Goal: Task Accomplishment & Management: Use online tool/utility

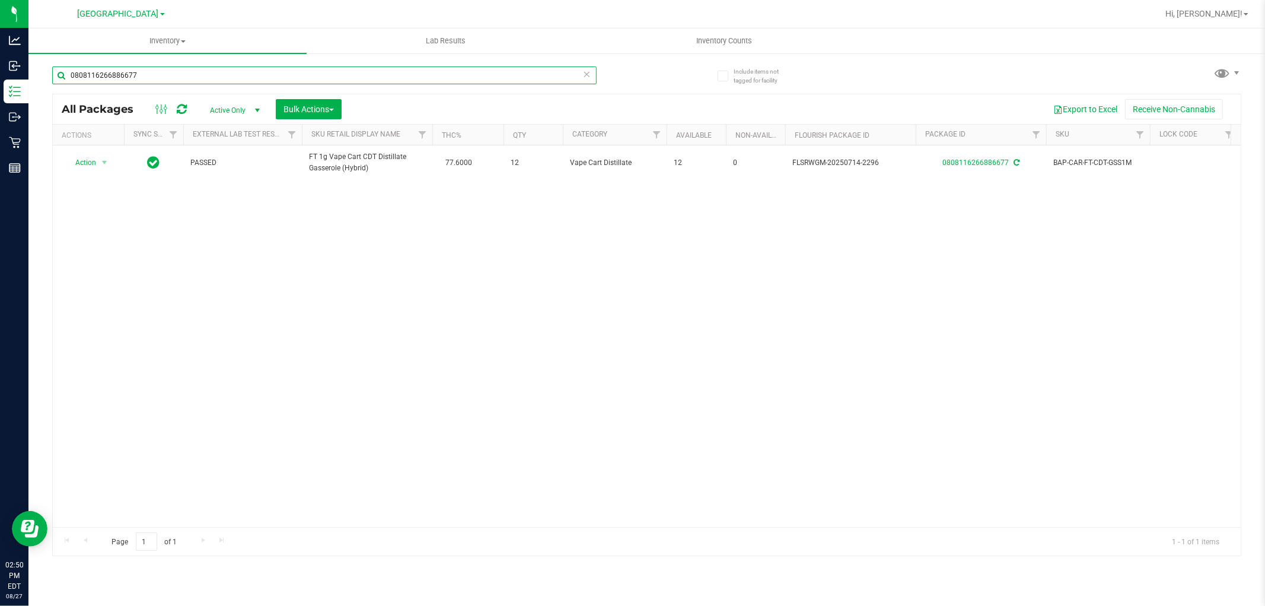
click at [215, 75] on input "0808116266886677" at bounding box center [324, 75] width 544 height 18
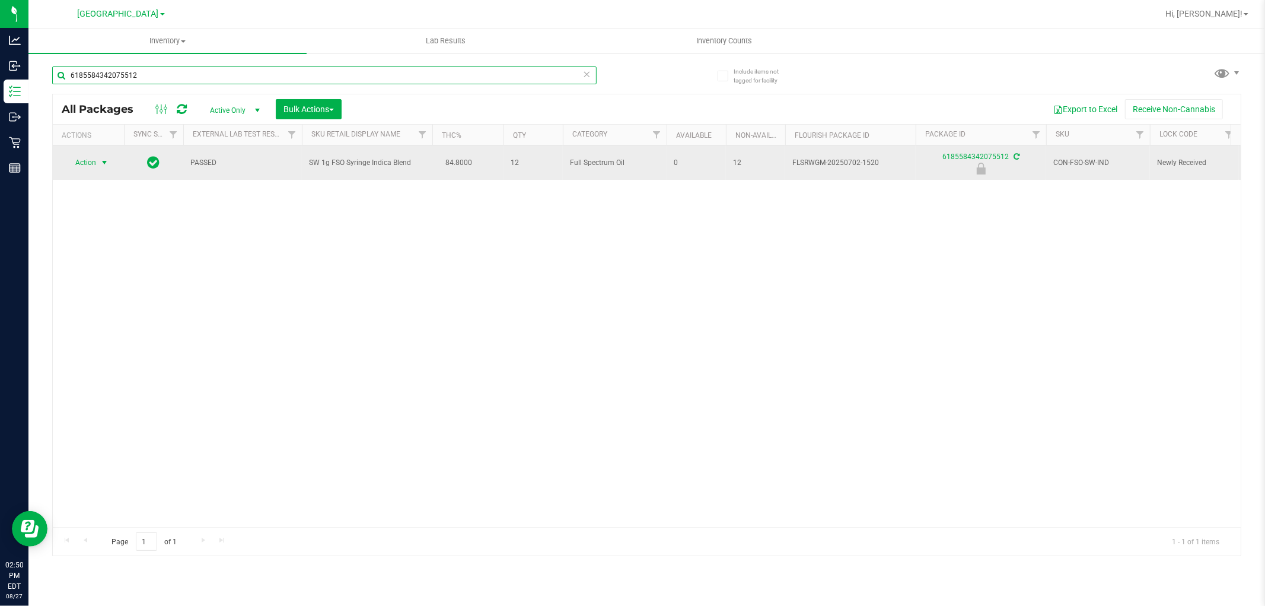
type input "6185584342075512"
drag, startPoint x: 103, startPoint y: 158, endPoint x: 98, endPoint y: 164, distance: 6.8
click at [102, 158] on span "select" at bounding box center [104, 162] width 9 height 9
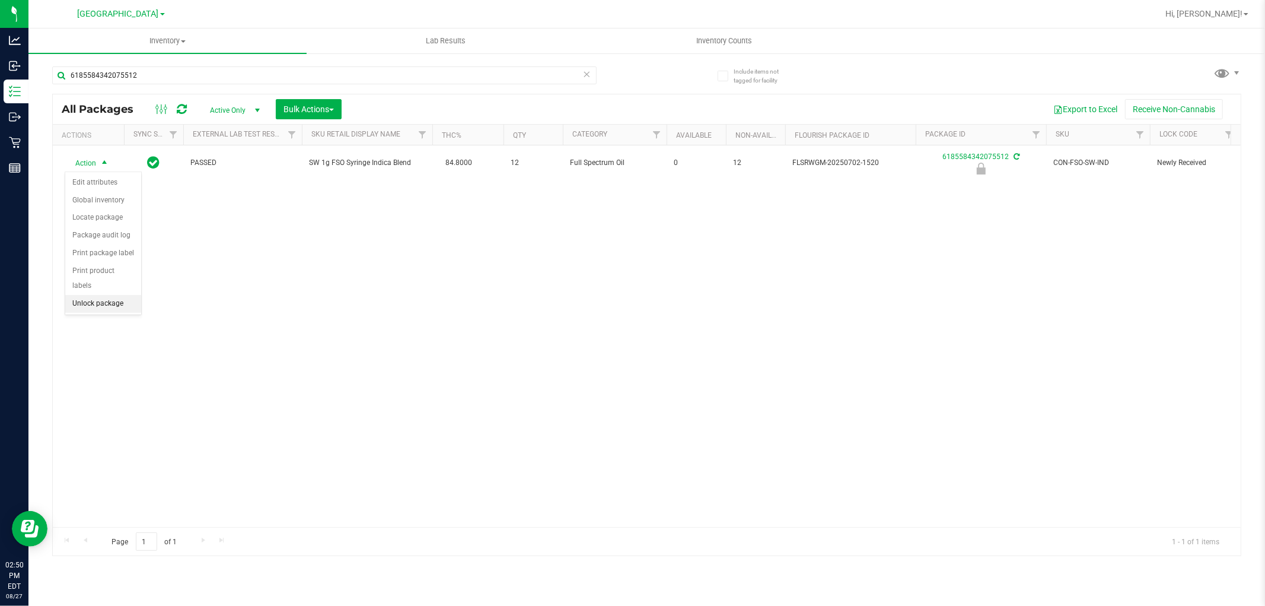
click at [103, 309] on li "Unlock package" at bounding box center [103, 304] width 76 height 18
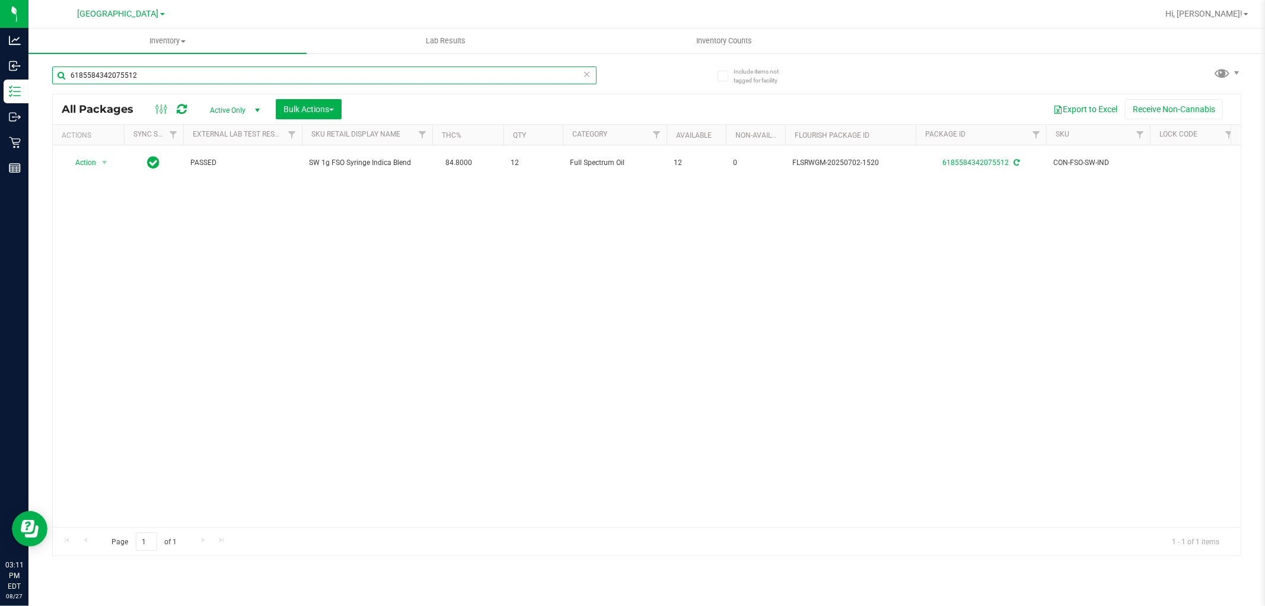
click at [203, 74] on input "6185584342075512" at bounding box center [324, 75] width 544 height 18
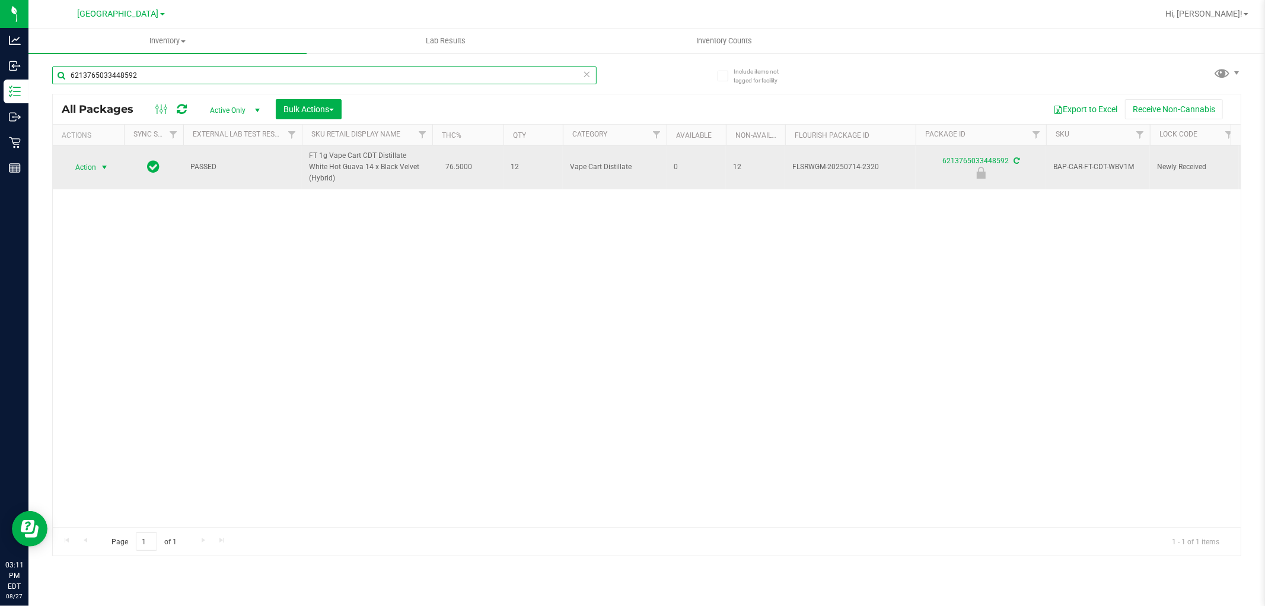
type input "6213765033448592"
click at [98, 168] on span "select" at bounding box center [104, 167] width 15 height 17
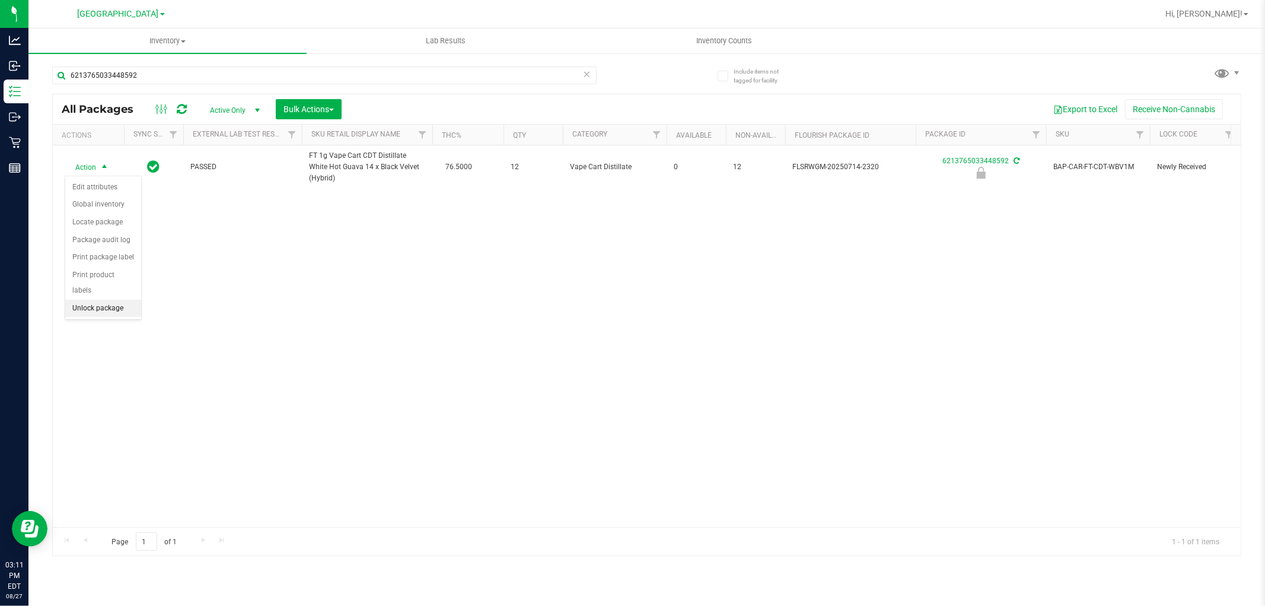
click at [130, 307] on li "Unlock package" at bounding box center [103, 309] width 76 height 18
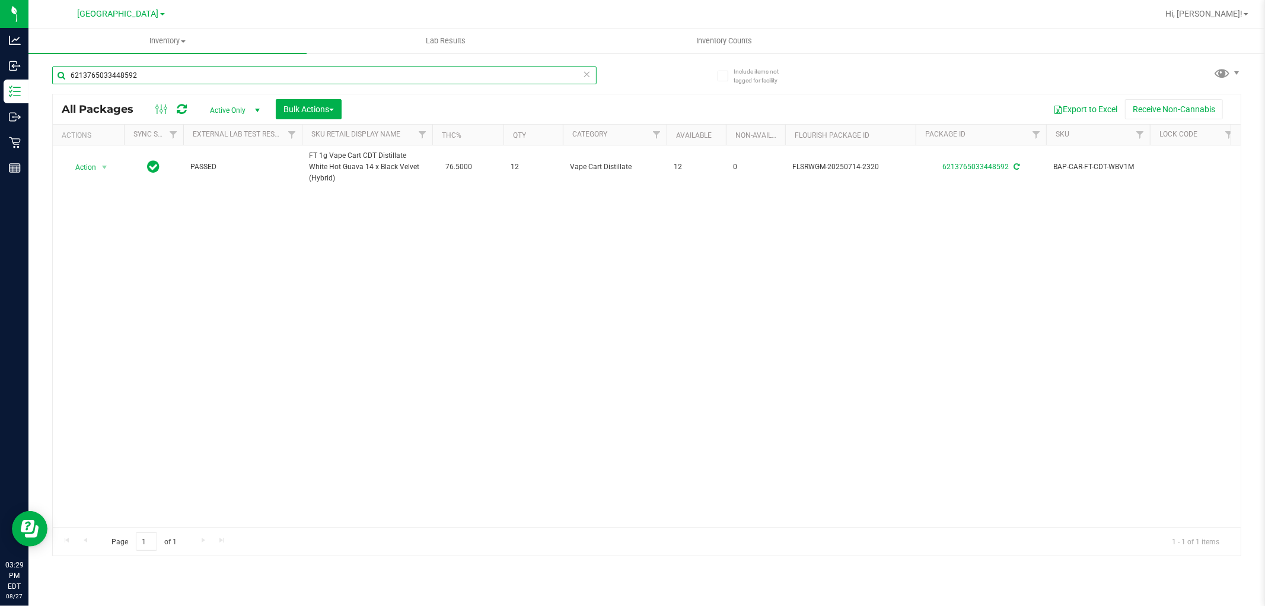
click at [164, 70] on input "6213765033448592" at bounding box center [324, 75] width 544 height 18
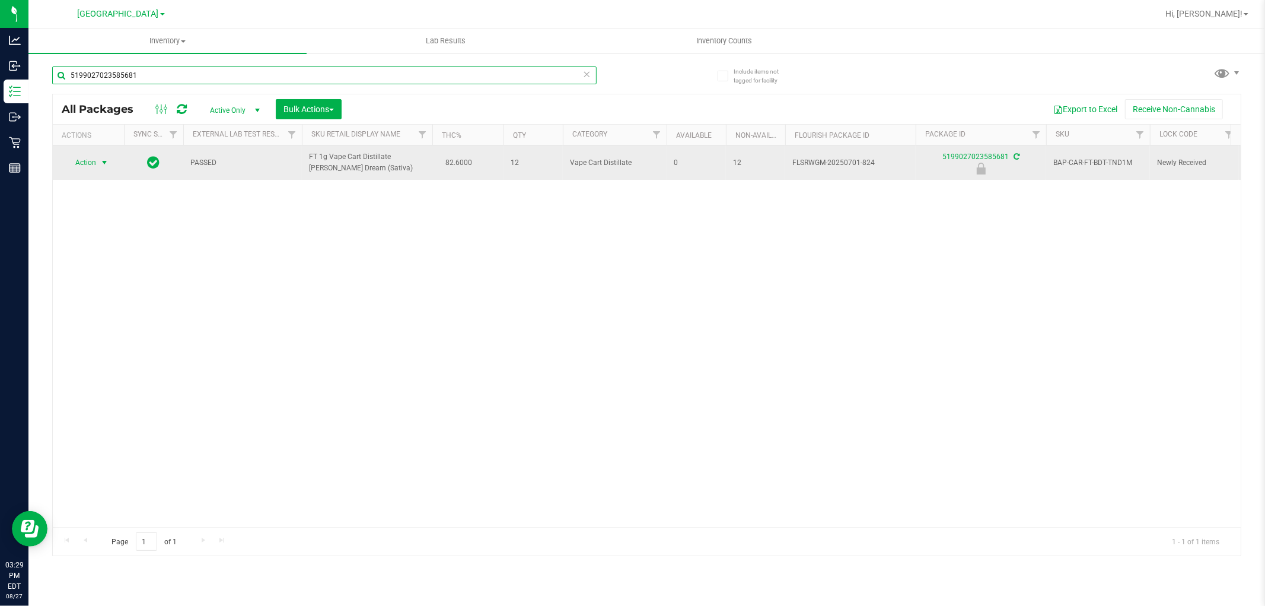
type input "5199027023585681"
click at [86, 167] on span "Action" at bounding box center [81, 162] width 32 height 17
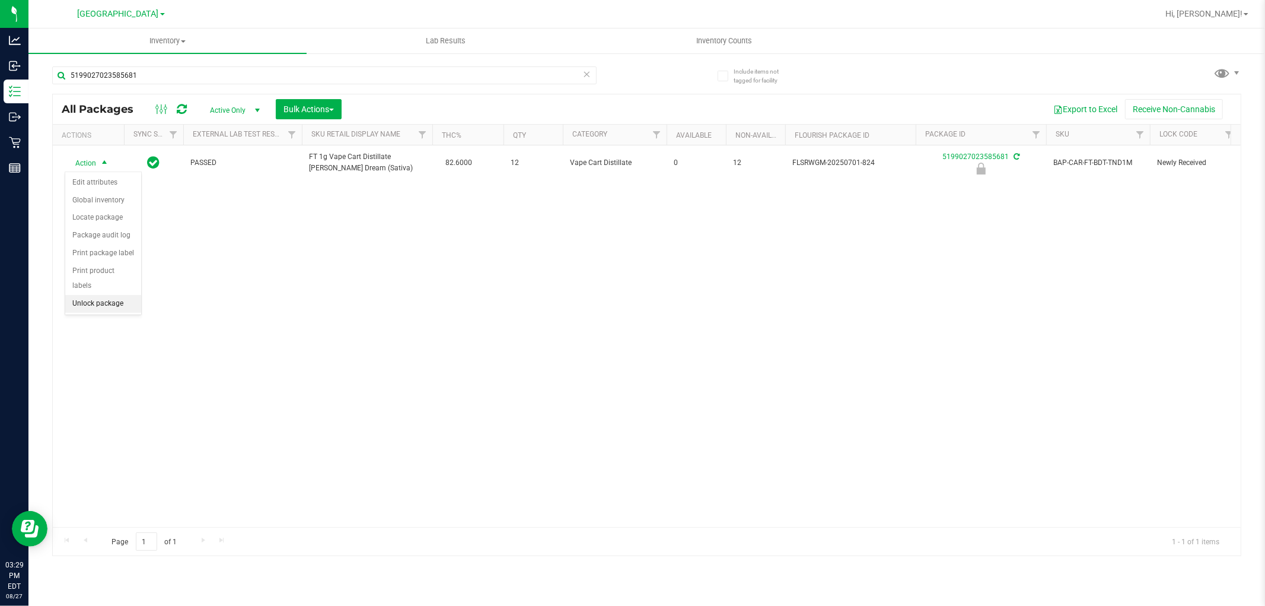
click at [120, 304] on li "Unlock package" at bounding box center [103, 304] width 76 height 18
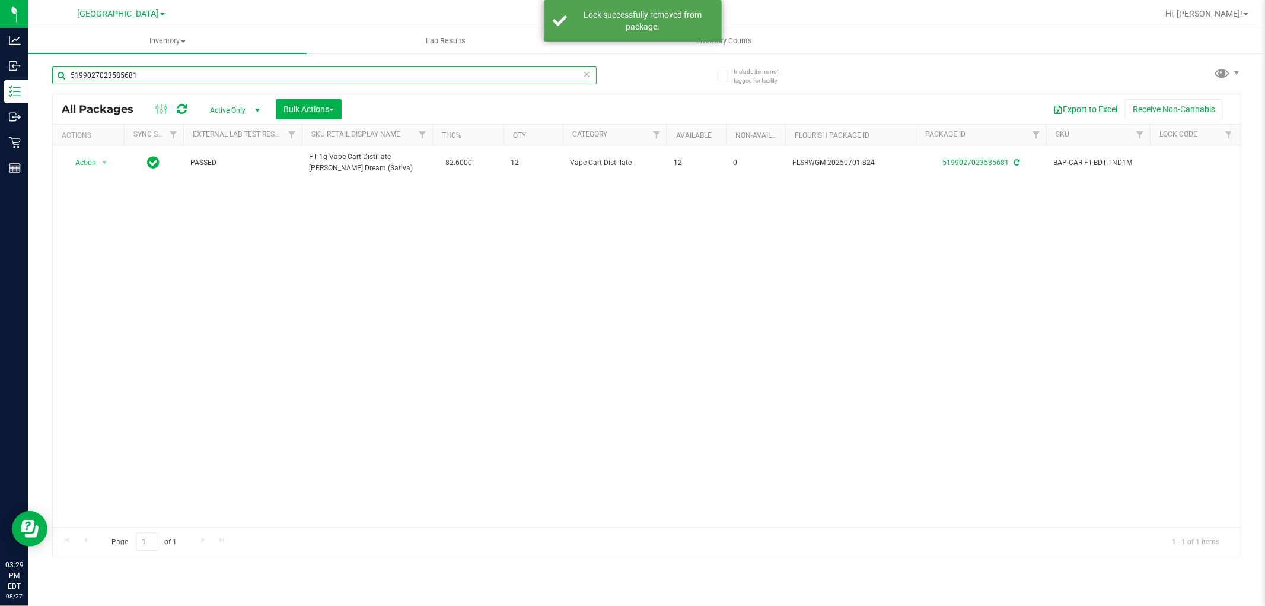
click at [153, 74] on input "5199027023585681" at bounding box center [324, 75] width 544 height 18
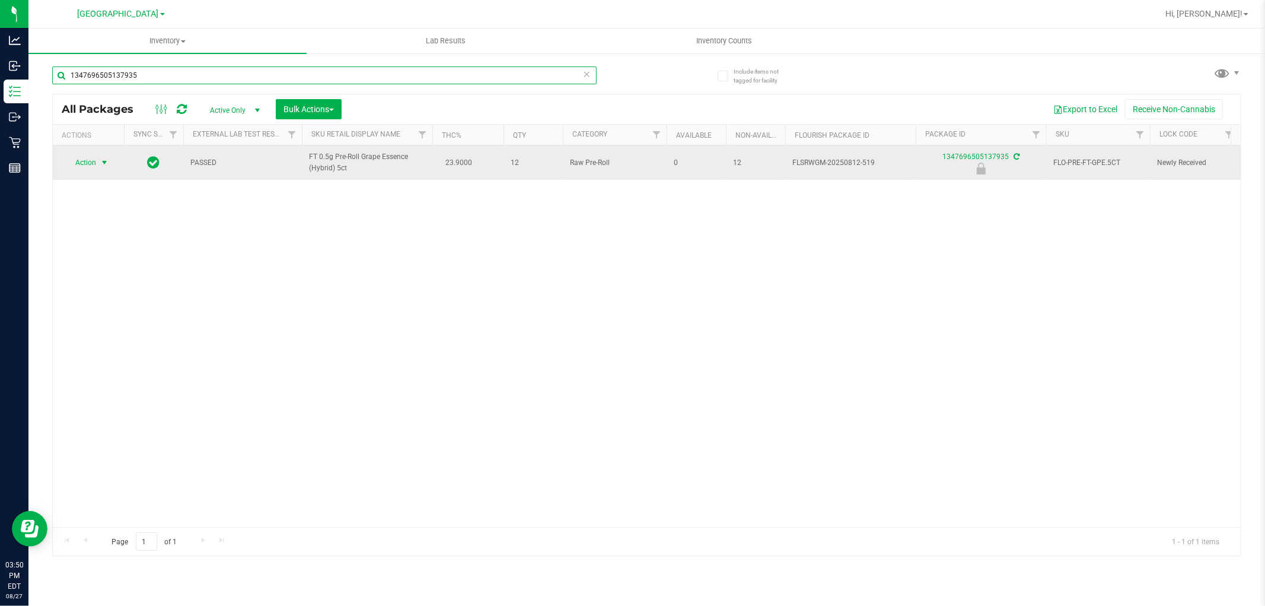
type input "1347696505137935"
click at [109, 163] on span "select" at bounding box center [104, 162] width 15 height 17
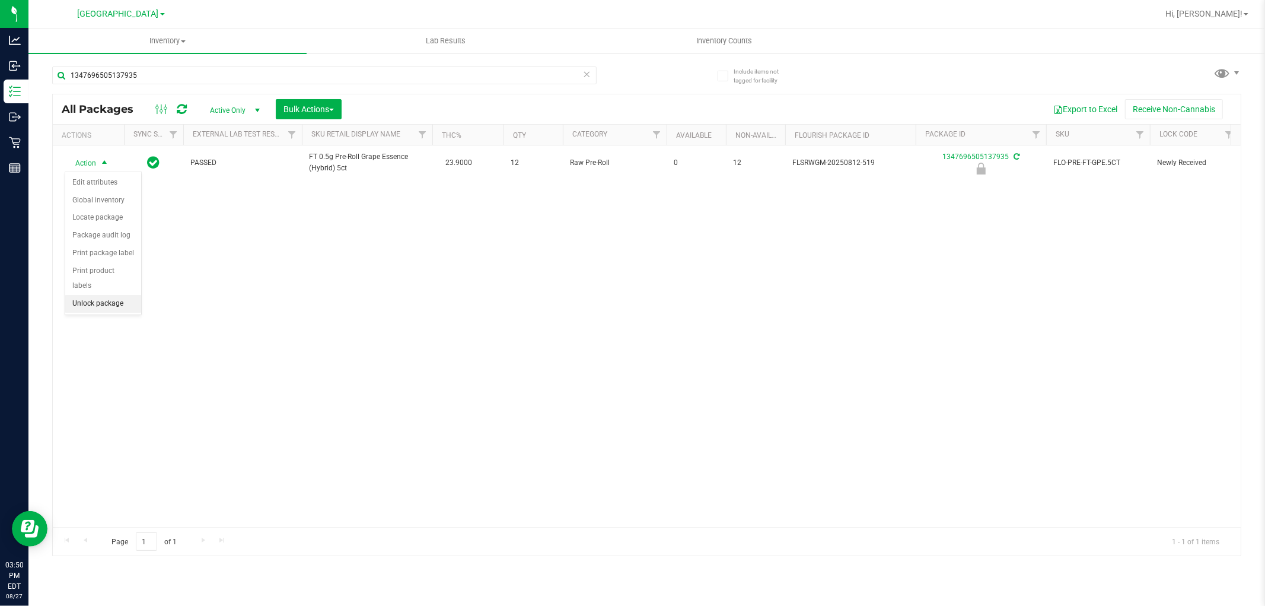
click at [122, 301] on li "Unlock package" at bounding box center [103, 304] width 76 height 18
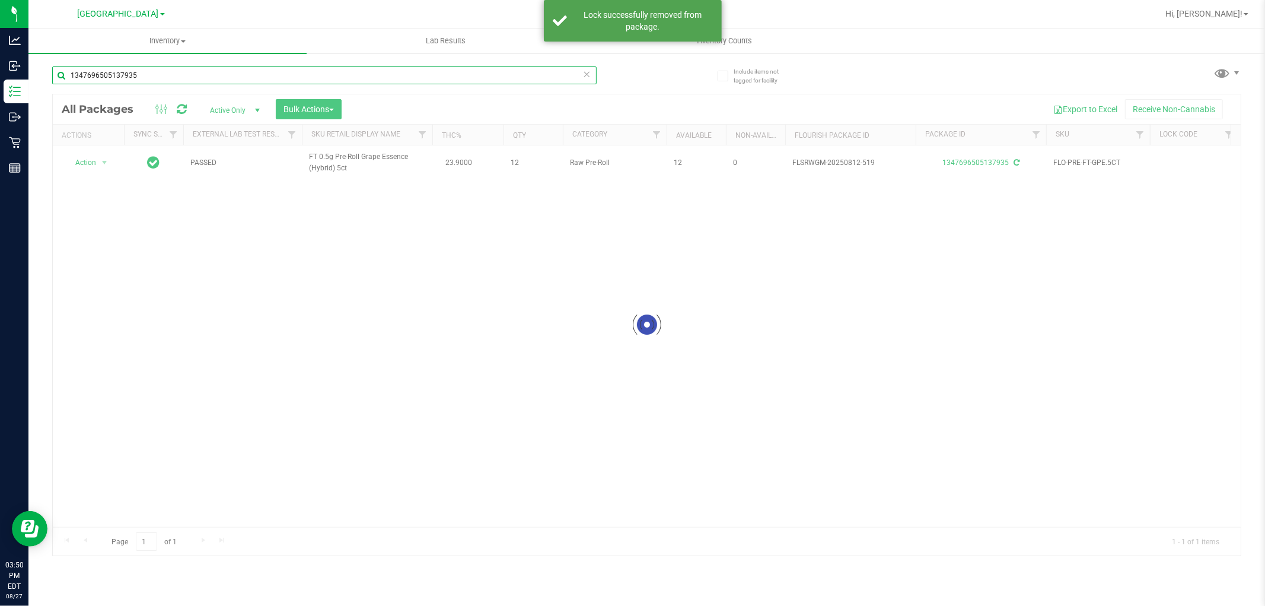
click at [168, 73] on input "1347696505137935" at bounding box center [324, 75] width 544 height 18
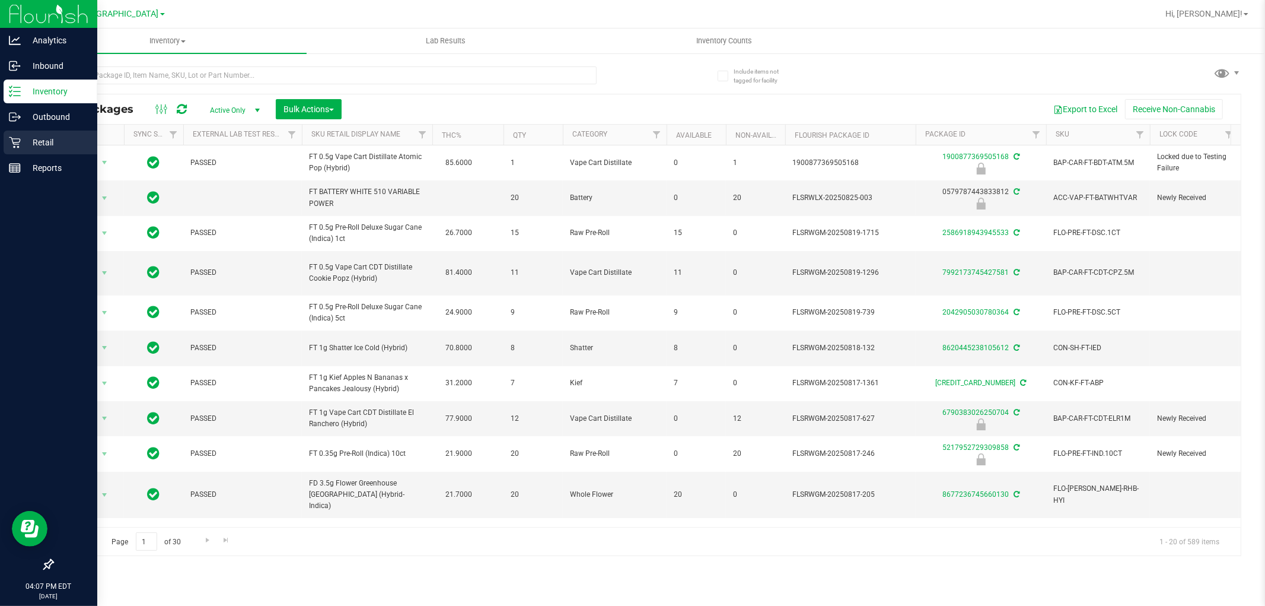
click at [13, 143] on icon at bounding box center [14, 142] width 11 height 11
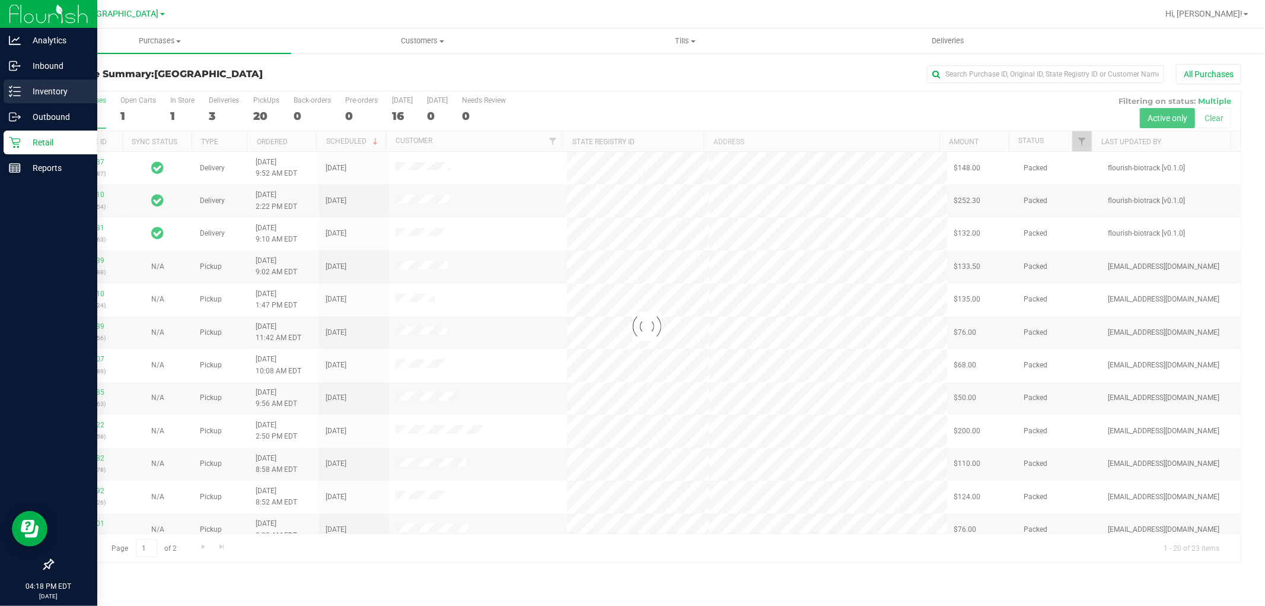
click at [16, 87] on line at bounding box center [17, 87] width 7 height 0
click at [15, 92] on icon at bounding box center [15, 91] width 12 height 12
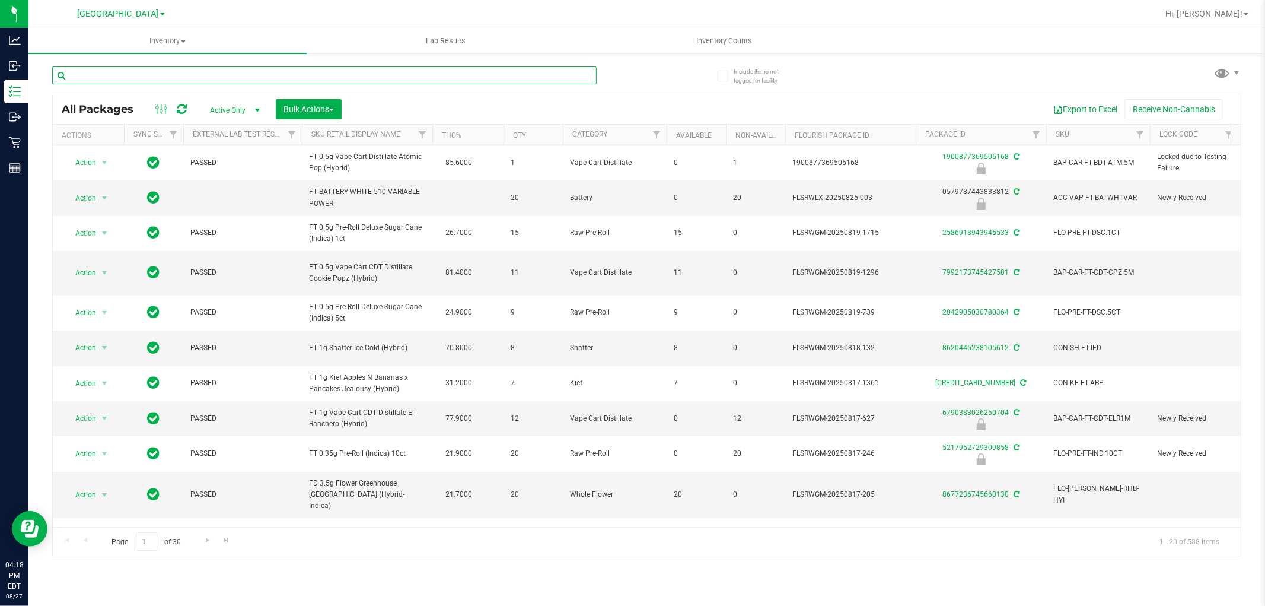
click at [143, 76] on input "text" at bounding box center [324, 75] width 544 height 18
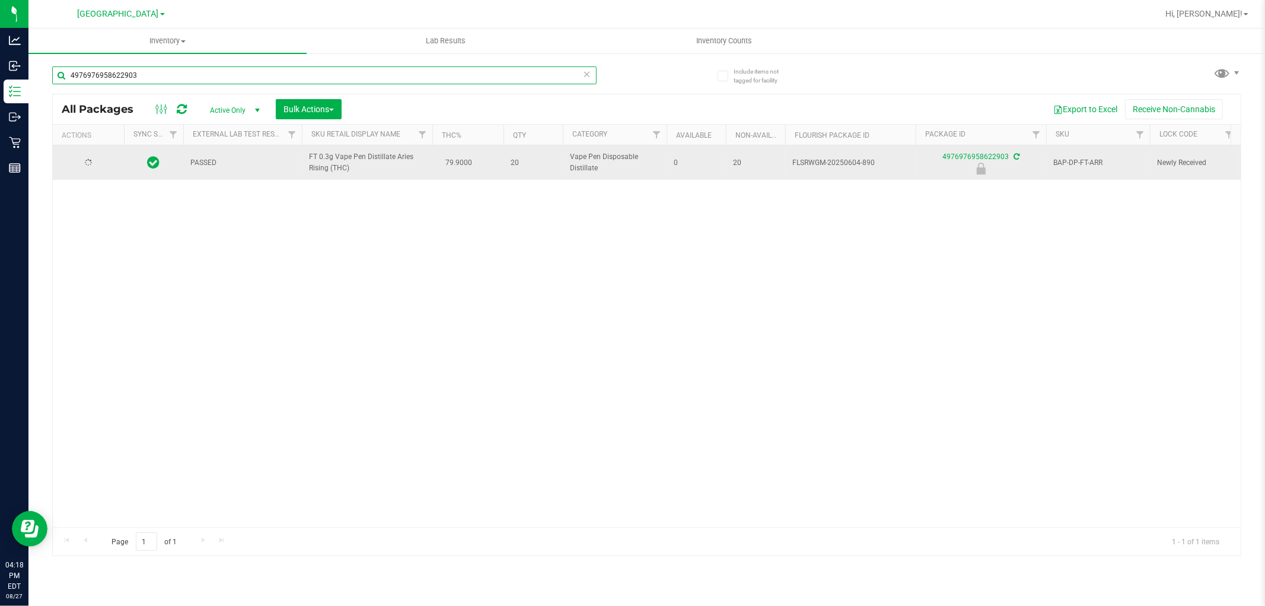
type input "4976976958622903"
click at [98, 163] on div at bounding box center [88, 162] width 57 height 11
click at [97, 167] on span "select" at bounding box center [104, 162] width 15 height 17
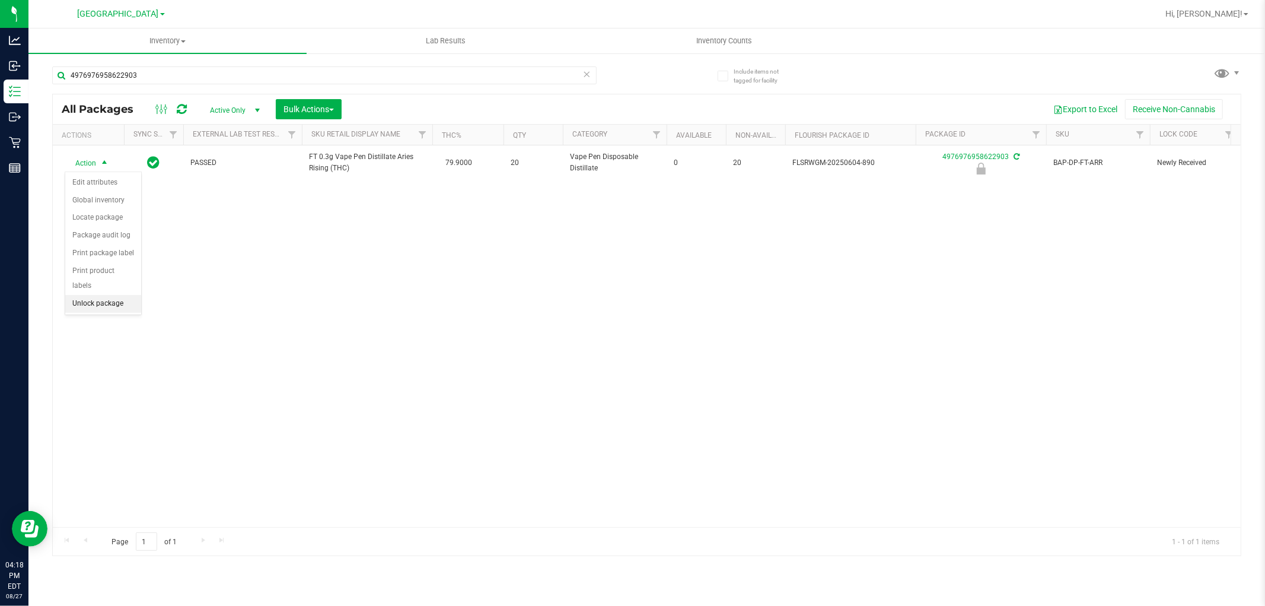
click at [87, 304] on li "Unlock package" at bounding box center [103, 304] width 76 height 18
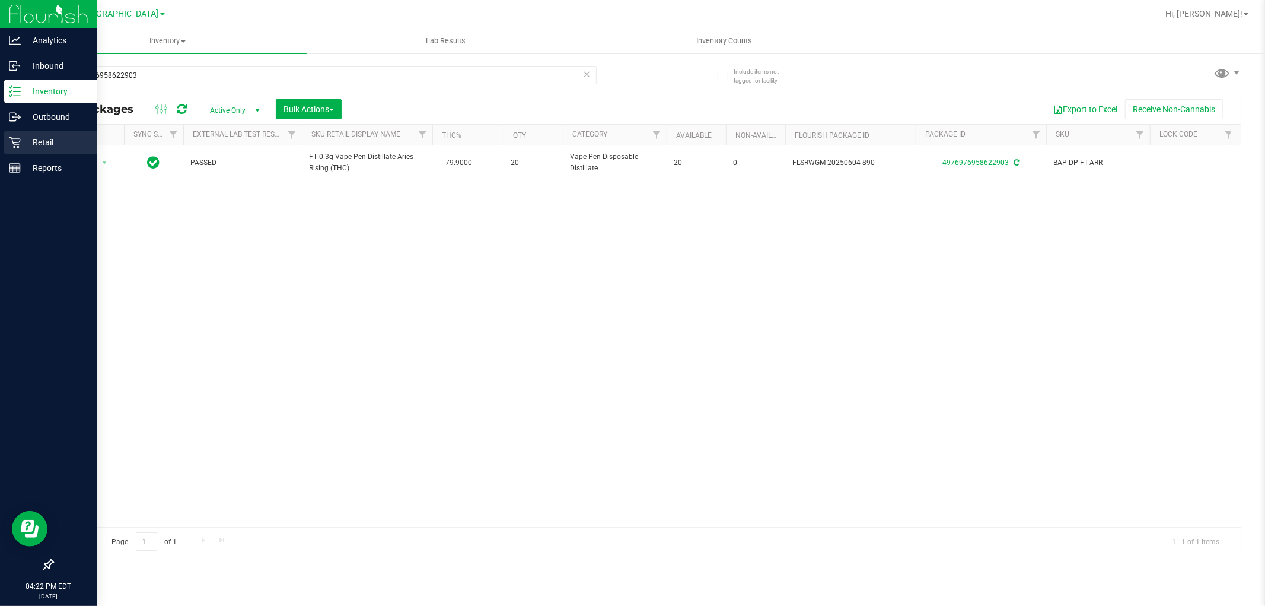
click at [15, 146] on icon at bounding box center [14, 142] width 11 height 11
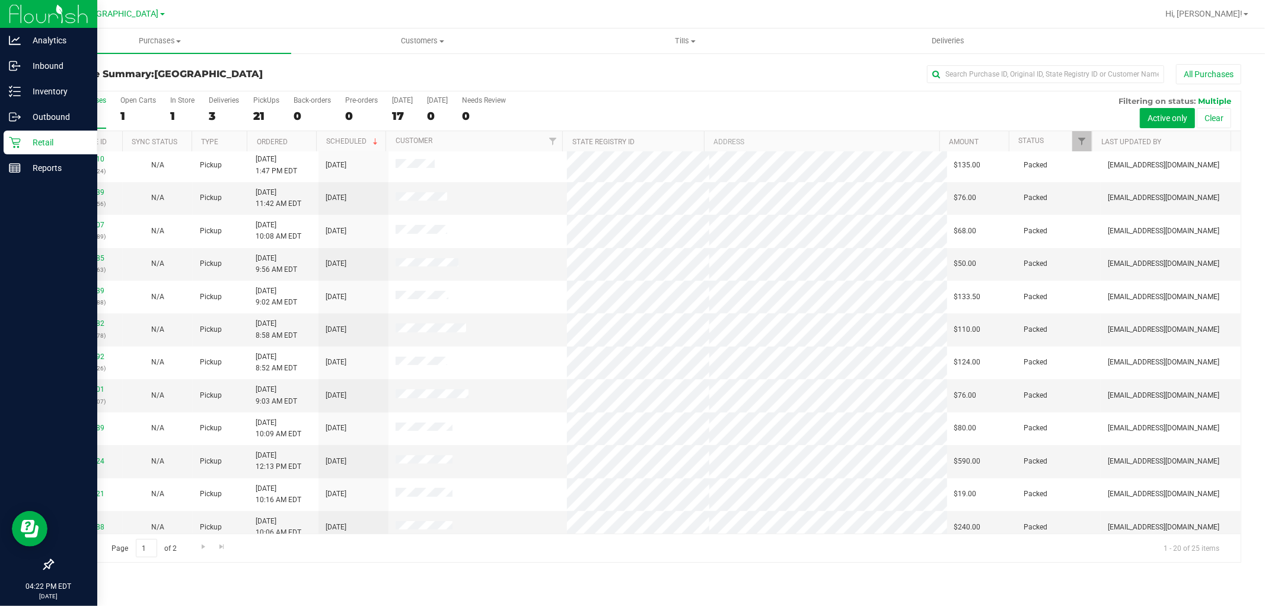
scroll to position [275, 0]
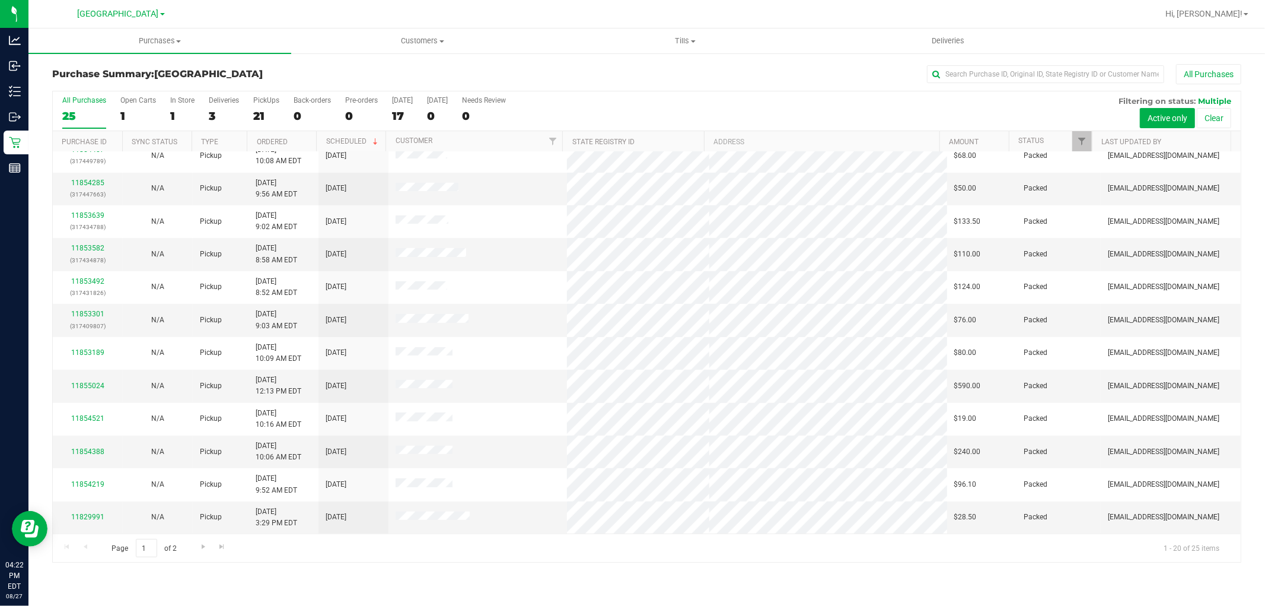
click at [366, 553] on div "Page 1 of 2 1 - 20 of 25 items" at bounding box center [647, 547] width 1188 height 28
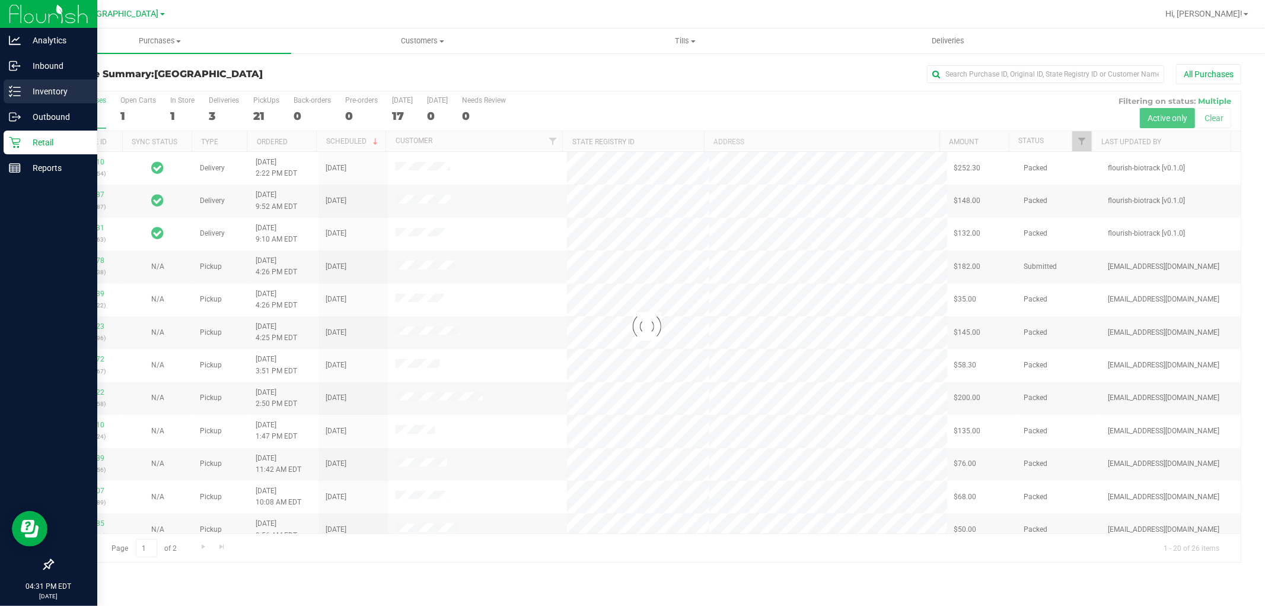
click at [24, 98] on div "Inventory" at bounding box center [51, 91] width 94 height 24
click at [9, 91] on icon at bounding box center [15, 91] width 12 height 12
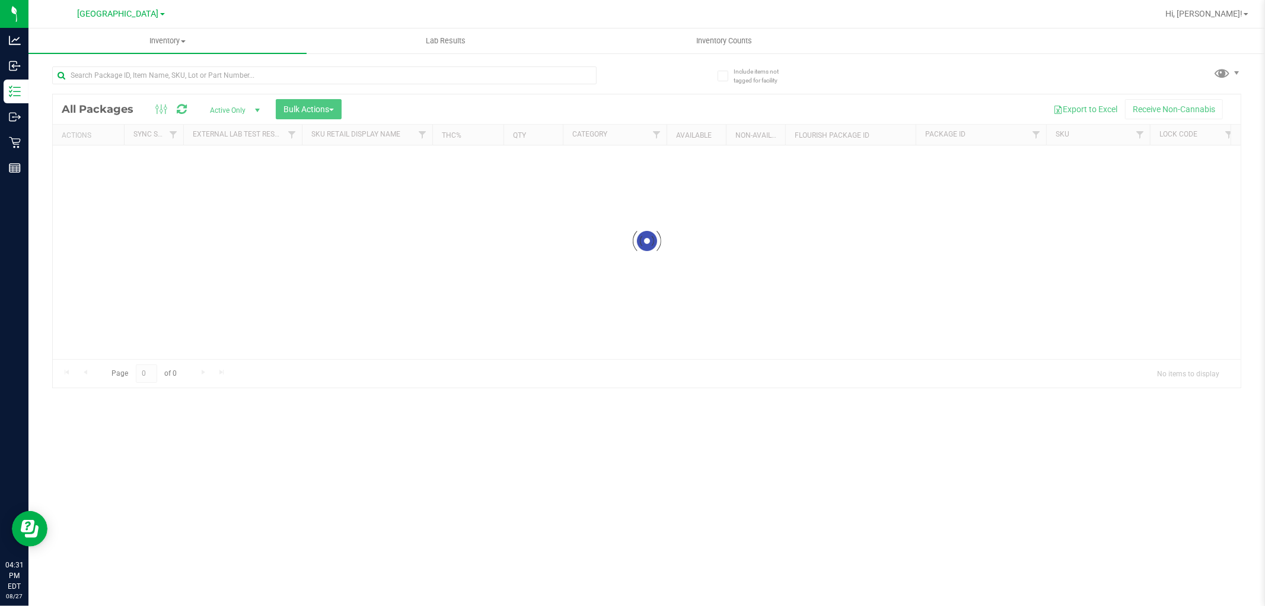
click at [198, 64] on div at bounding box center [349, 75] width 595 height 38
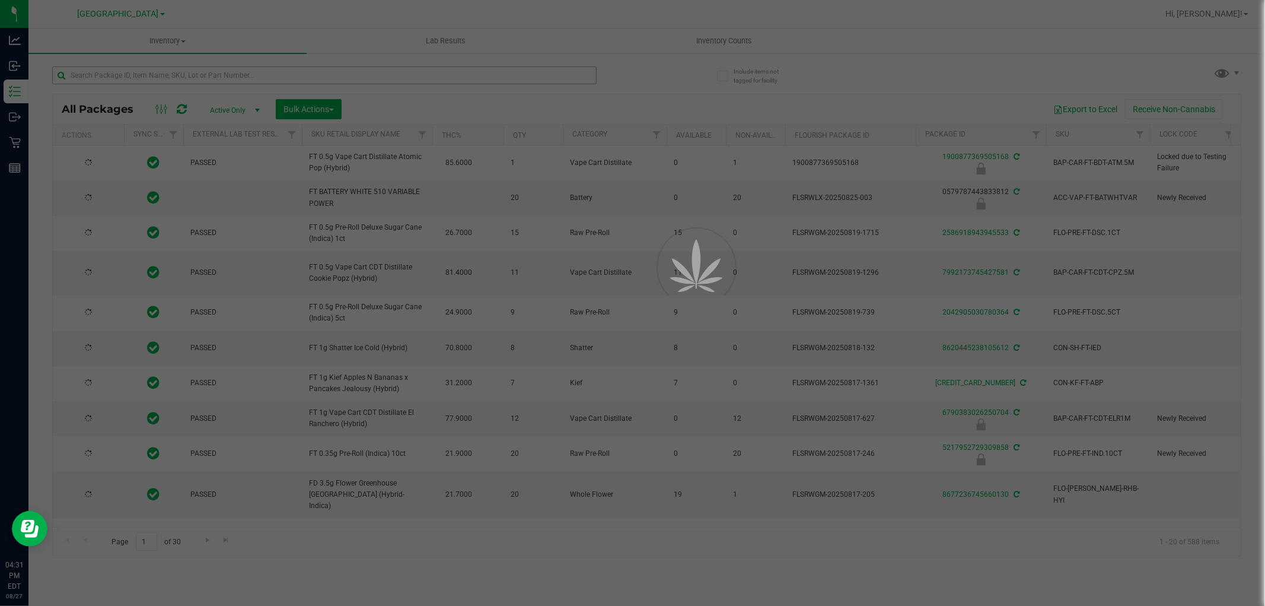
click at [190, 77] on div at bounding box center [632, 303] width 1265 height 606
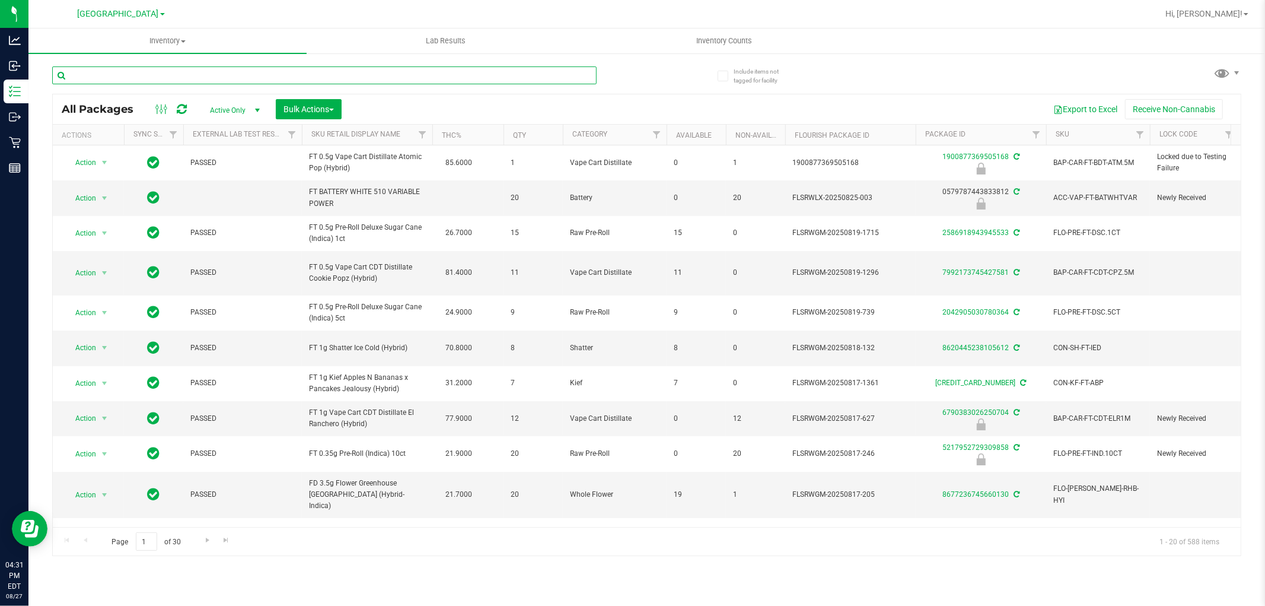
click at [189, 77] on input "text" at bounding box center [324, 75] width 544 height 18
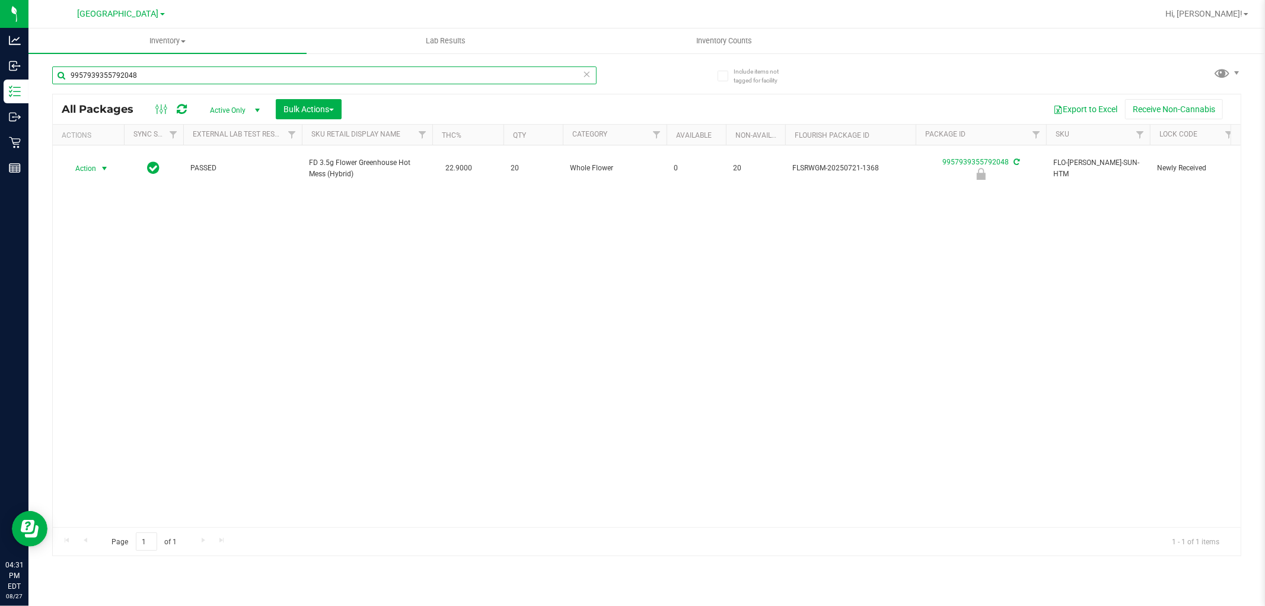
type input "9957939355792048"
click at [89, 165] on span "Action" at bounding box center [81, 168] width 32 height 17
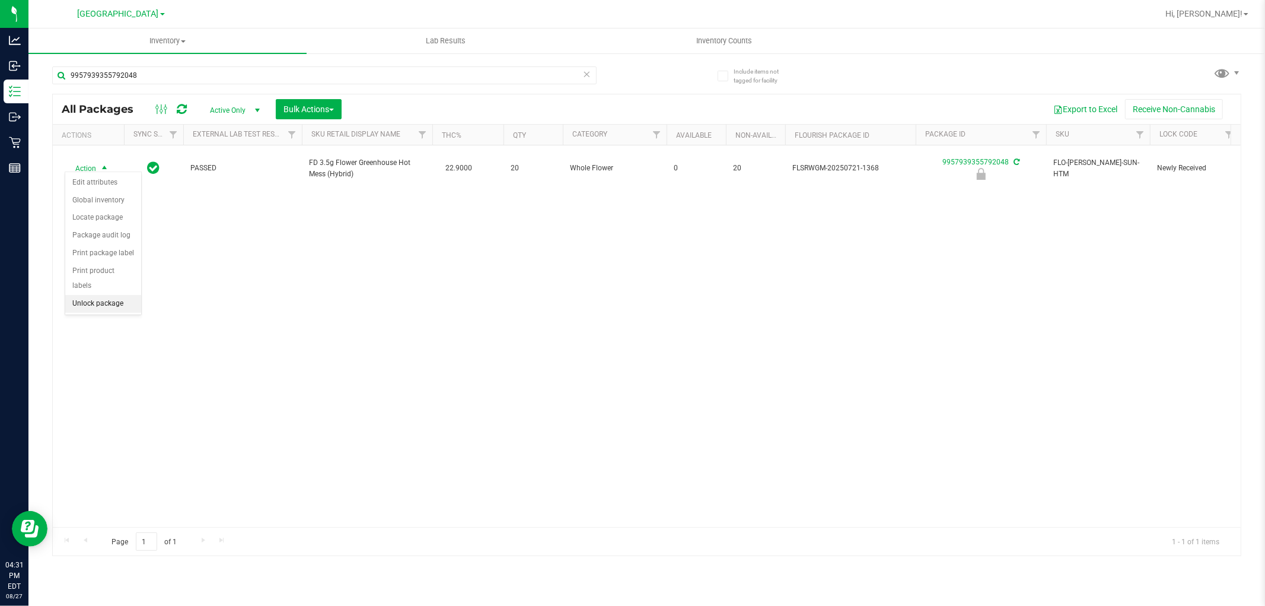
click at [81, 304] on li "Unlock package" at bounding box center [103, 304] width 76 height 18
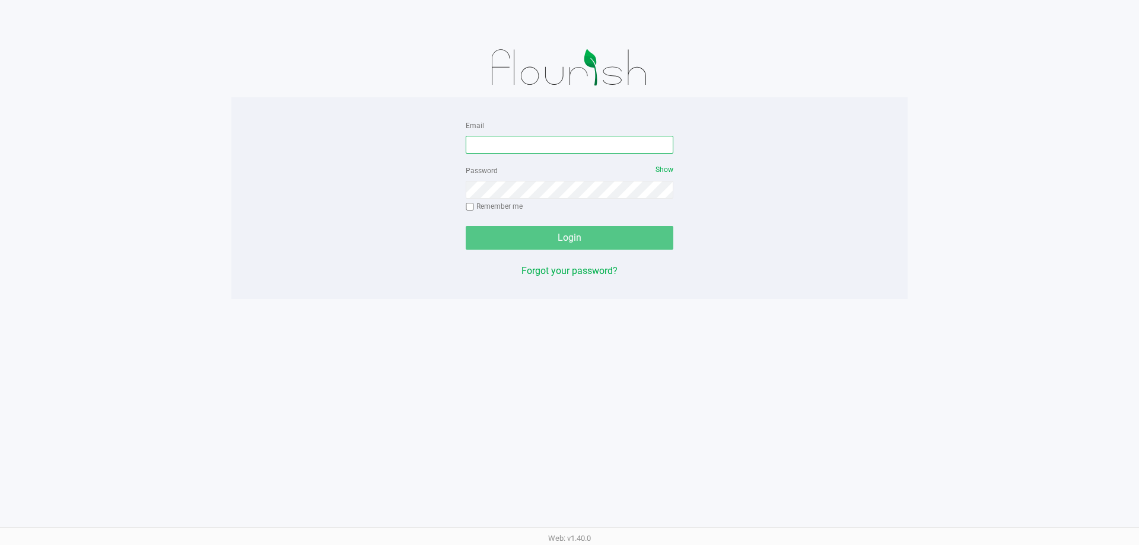
click at [515, 144] on input "Email" at bounding box center [570, 145] width 208 height 18
type input "[EMAIL_ADDRESS][DOMAIN_NAME]"
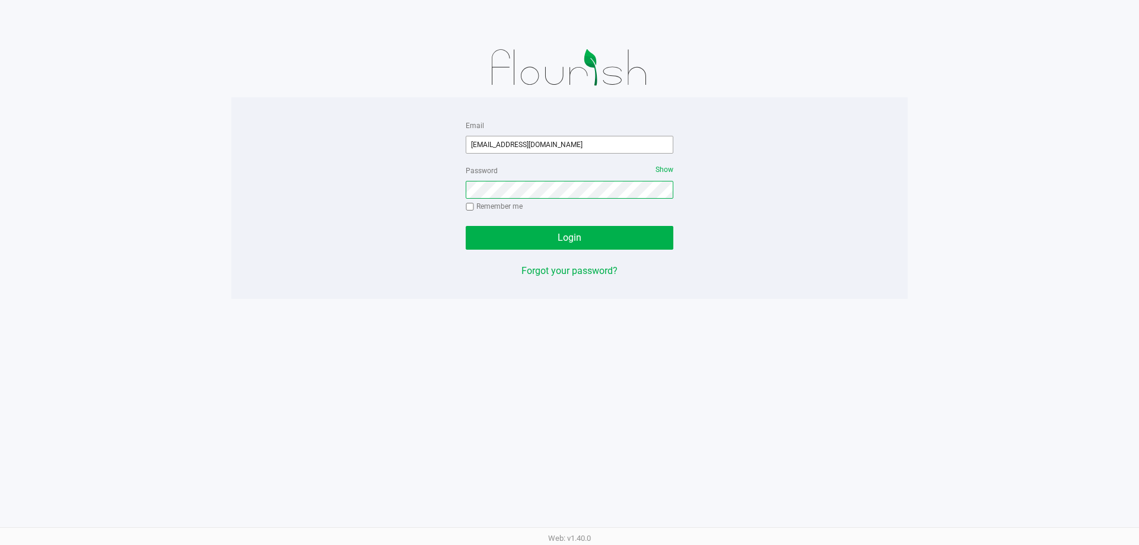
click at [466, 226] on button "Login" at bounding box center [570, 238] width 208 height 24
